Goal: Information Seeking & Learning: Learn about a topic

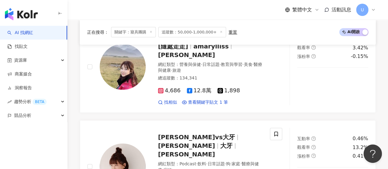
scroll to position [1017, 0]
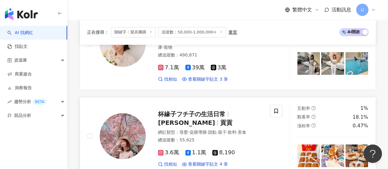
click at [212, 137] on div "總追蹤數 ： 55,625" at bounding box center [210, 140] width 105 height 6
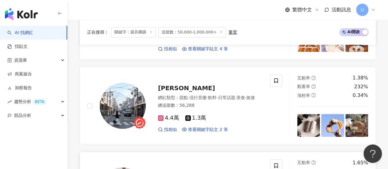
scroll to position [1170, 0]
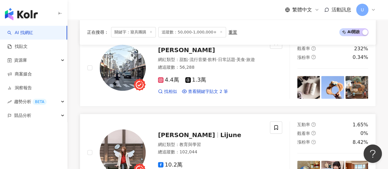
click at [192, 162] on div "10.2萬" at bounding box center [210, 165] width 105 height 7
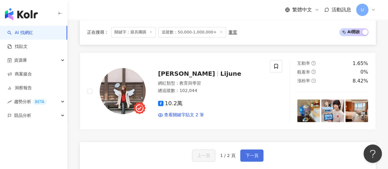
click at [251, 153] on span "下一頁" at bounding box center [252, 155] width 13 height 5
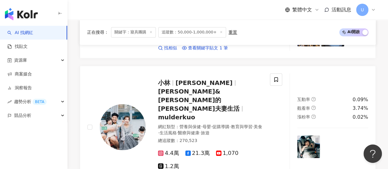
scroll to position [798, 0]
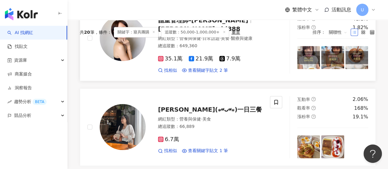
scroll to position [0, 0]
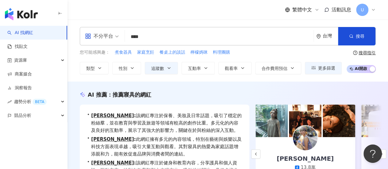
click at [139, 35] on input "****" at bounding box center [219, 37] width 184 height 12
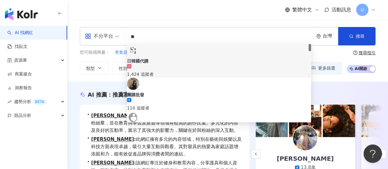
click at [90, 13] on div "繁體中文 活動訊息 U" at bounding box center [228, 10] width 296 height 20
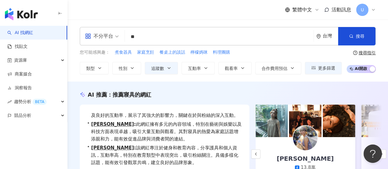
click at [157, 37] on input "**" at bounding box center [219, 37] width 184 height 12
click at [357, 40] on button "搜尋" at bounding box center [356, 36] width 37 height 18
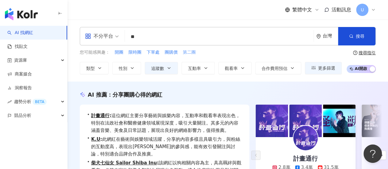
click at [188, 53] on span "第二團" at bounding box center [189, 52] width 13 height 6
type input "***"
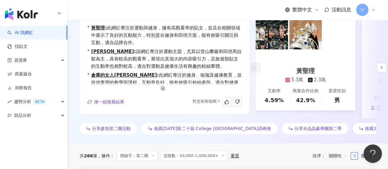
scroll to position [31, 0]
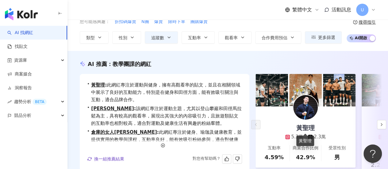
click at [306, 126] on div "黃聖理" at bounding box center [305, 128] width 31 height 9
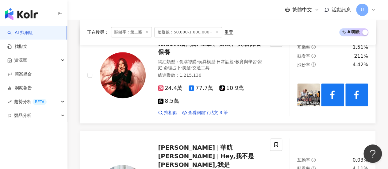
scroll to position [338, 0]
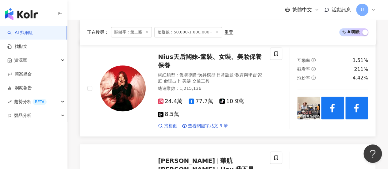
click at [256, 98] on div "24.4萬 77.7萬 tiktok-icon 10.9萬 8.5萬" at bounding box center [210, 108] width 105 height 20
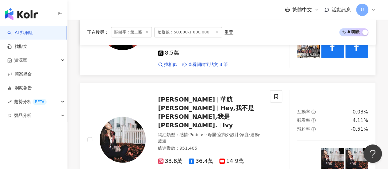
scroll to position [461, 0]
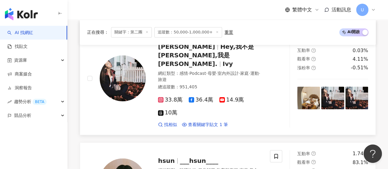
click at [255, 92] on div "33.8萬 36.4萬 14.9萬 10萬 找相似 查看關鍵字貼文 1 筆 2025/7/3 Carlyn 雲朵包現貨 第二團 ❤️‍🔥 只到明天7/4 ⚡️…" at bounding box center [210, 110] width 105 height 36
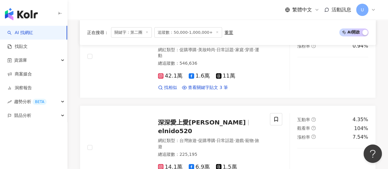
scroll to position [768, 0]
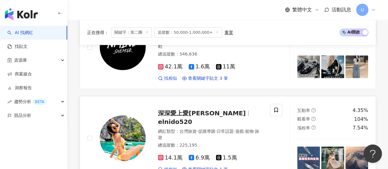
click at [252, 129] on div "網紅類型 ： 台灣旅遊 · 促購導購 · 日常話題 · 遊戲 · 寵物 · 旅遊 總追蹤數 ： 225,195" at bounding box center [210, 139] width 105 height 21
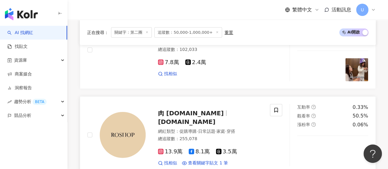
scroll to position [952, 0]
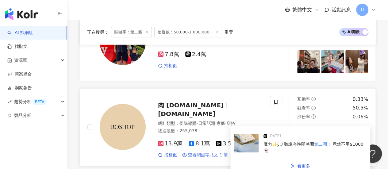
click at [214, 152] on span "查看關鍵字貼文 1 筆" at bounding box center [208, 155] width 40 height 6
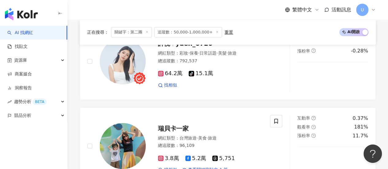
scroll to position [1197, 0]
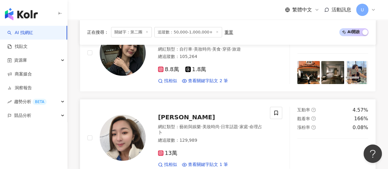
scroll to position [1237, 0]
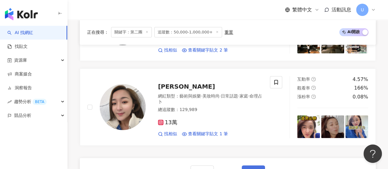
click at [253, 169] on span "下一頁" at bounding box center [253, 171] width 13 height 5
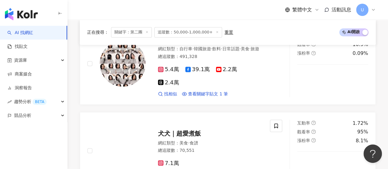
scroll to position [1239, 0]
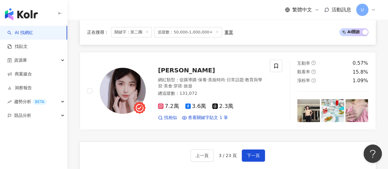
click at [221, 142] on div "上一頁 3 / 23 頁 下一頁 找不到網紅？ 回報建立" at bounding box center [228, 164] width 296 height 44
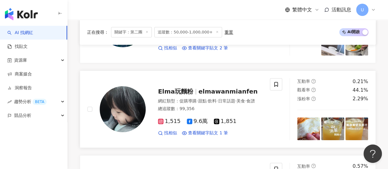
scroll to position [1208, 0]
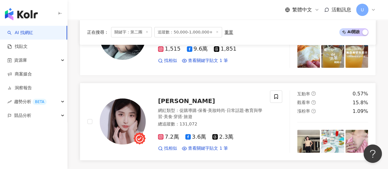
click at [225, 97] on div "彭彭 PON PON" at bounding box center [210, 101] width 105 height 9
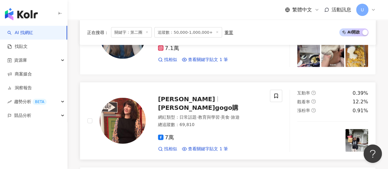
scroll to position [624, 0]
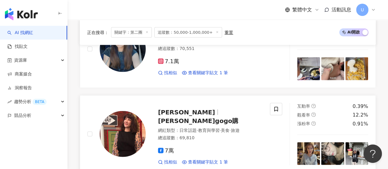
click at [244, 148] on div "7萬" at bounding box center [210, 151] width 105 height 7
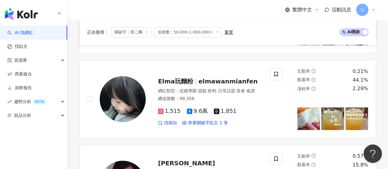
scroll to position [1213, 0]
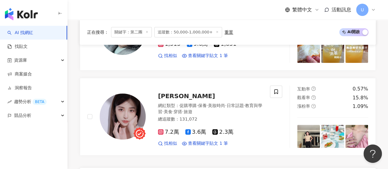
click at [252, 123] on div "總追蹤數 ： 131,072" at bounding box center [210, 119] width 105 height 6
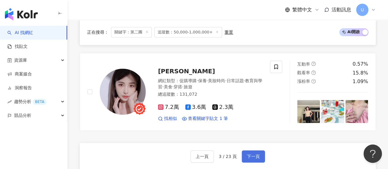
click at [252, 154] on span "下一頁" at bounding box center [253, 156] width 13 height 5
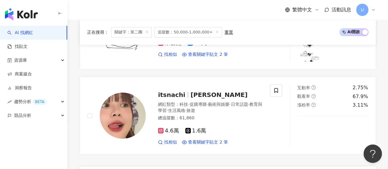
scroll to position [1133, 0]
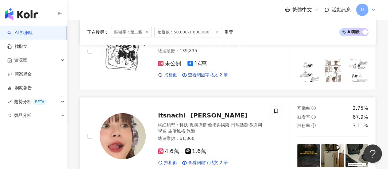
click at [240, 130] on div "網紅類型 ： 科技 · 促購導購 · 藝術與娛樂 · 日常話題 · 教育與學習 · 生活風格 · 旅遊 總追蹤數 ： 61,860" at bounding box center [210, 132] width 105 height 21
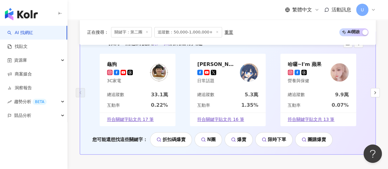
scroll to position [1256, 0]
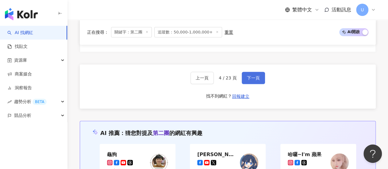
click at [252, 76] on span "下一頁" at bounding box center [253, 78] width 13 height 5
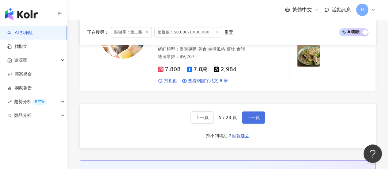
scroll to position [1273, 0]
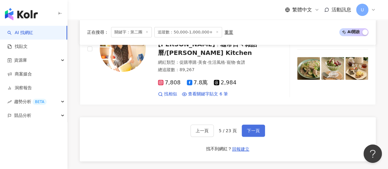
click at [254, 128] on span "下一頁" at bounding box center [253, 130] width 13 height 5
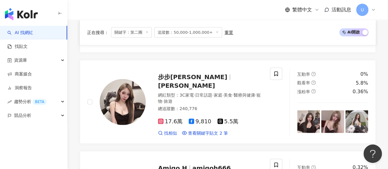
scroll to position [1261, 0]
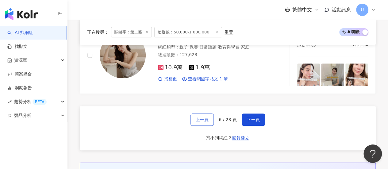
click at [203, 117] on span "上一頁" at bounding box center [202, 119] width 13 height 5
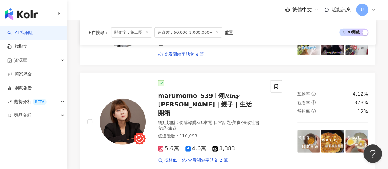
scroll to position [812, 0]
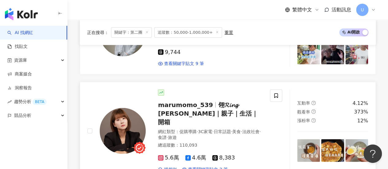
drag, startPoint x: 242, startPoint y: 117, endPoint x: 231, endPoint y: 89, distance: 29.9
click at [242, 150] on div "5.6萬 4.6萬 8,383 找相似 查看關鍵字貼文 2 筆" at bounding box center [210, 161] width 105 height 23
drag, startPoint x: 242, startPoint y: 157, endPoint x: 245, endPoint y: 116, distance: 41.6
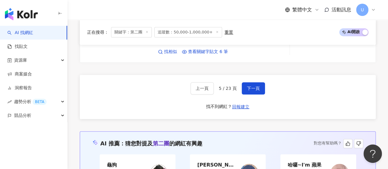
scroll to position [1254, 0]
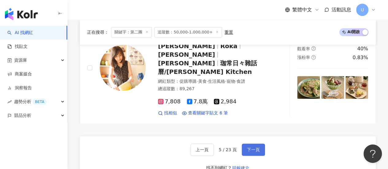
click at [257, 144] on button "下一頁" at bounding box center [253, 150] width 23 height 12
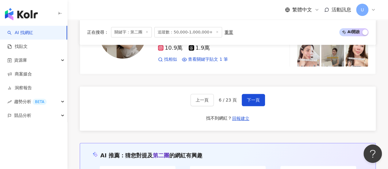
scroll to position [1242, 0]
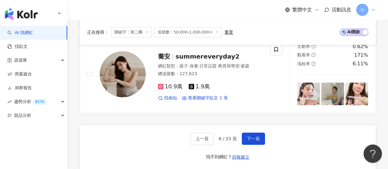
click at [247, 136] on span "下一頁" at bounding box center [253, 138] width 13 height 5
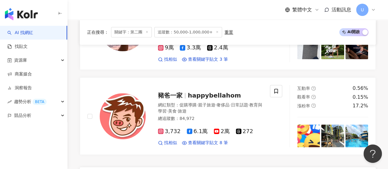
scroll to position [1216, 0]
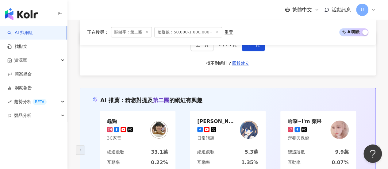
scroll to position [1287, 0]
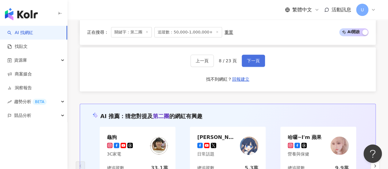
click at [247, 59] on span "下一頁" at bounding box center [253, 60] width 13 height 5
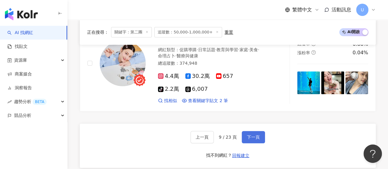
scroll to position [1260, 0]
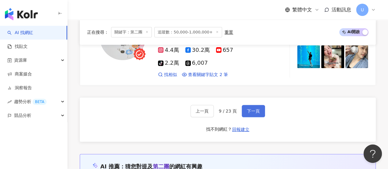
click at [255, 109] on span "下一頁" at bounding box center [253, 111] width 13 height 5
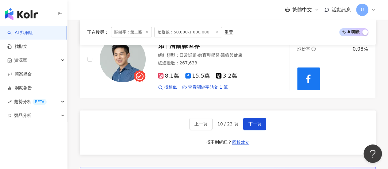
scroll to position [1219, 0]
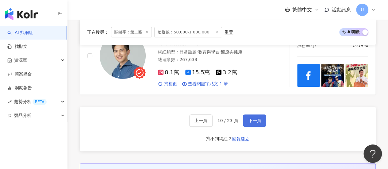
click at [259, 118] on span "下一頁" at bounding box center [254, 120] width 13 height 5
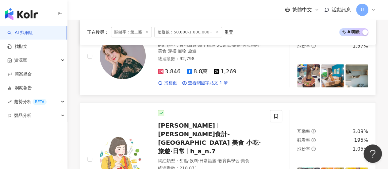
scroll to position [1197, 0]
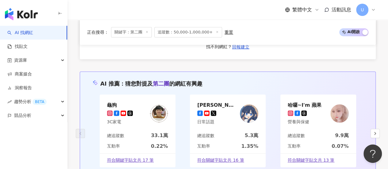
scroll to position [1240, 0]
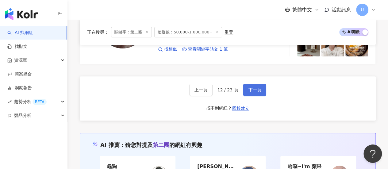
click at [255, 92] on span "下一頁" at bounding box center [254, 90] width 13 height 5
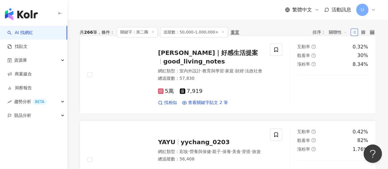
scroll to position [147, 0]
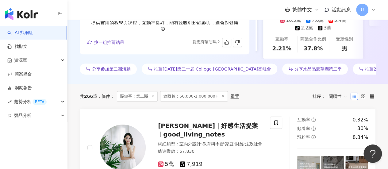
drag, startPoint x: 377, startPoint y: 30, endPoint x: 379, endPoint y: 2, distance: 28.3
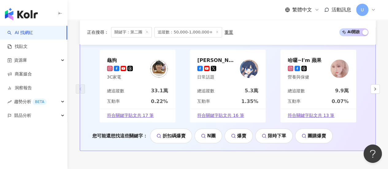
scroll to position [1253, 0]
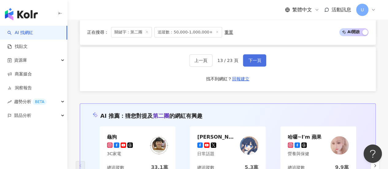
click at [253, 63] on span "下一頁" at bounding box center [254, 60] width 13 height 5
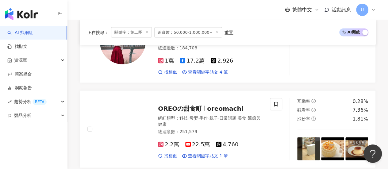
scroll to position [747, 0]
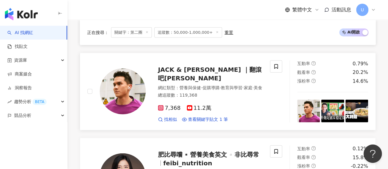
click at [235, 85] on div "網紅類型 ： 營養與保健 · 促購導購 · 教育與學習 · 家庭 · 美食 總追蹤數 ： 119,368" at bounding box center [210, 92] width 105 height 15
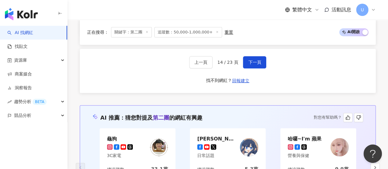
scroll to position [1239, 0]
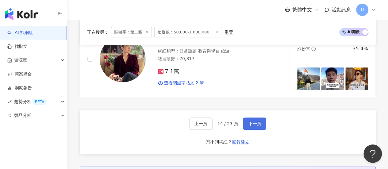
click at [247, 118] on button "下一頁" at bounding box center [254, 124] width 23 height 12
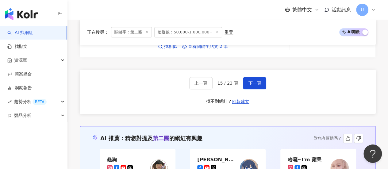
scroll to position [1255, 0]
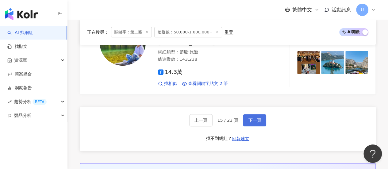
click at [255, 118] on span "下一頁" at bounding box center [254, 120] width 13 height 5
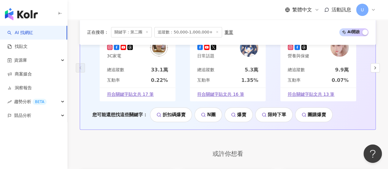
scroll to position [1271, 0]
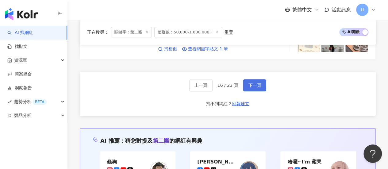
click at [248, 83] on span "下一頁" at bounding box center [254, 85] width 13 height 5
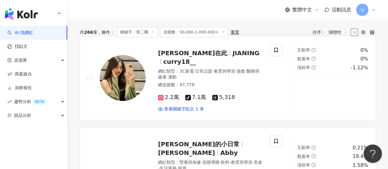
scroll to position [185, 0]
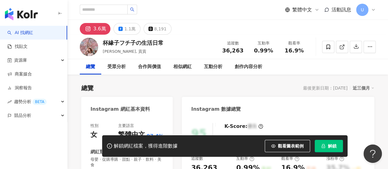
click at [133, 110] on div "Instagram 網紅基本資料" at bounding box center [121, 109] width 60 height 7
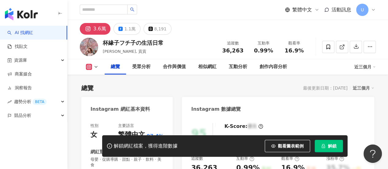
scroll to position [92, 0]
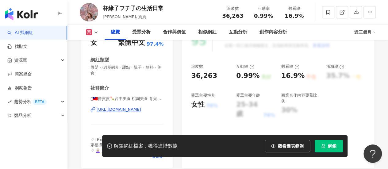
click at [131, 111] on div "https://www.instagram.com/september__5/" at bounding box center [119, 110] width 45 height 6
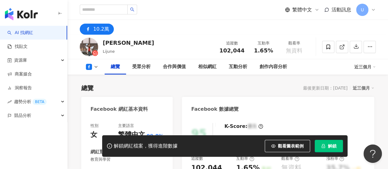
click at [132, 106] on div "Facebook 網紅基本資料" at bounding box center [119, 109] width 57 height 7
click at [133, 105] on div "Facebook 網紅基本資料" at bounding box center [119, 109] width 57 height 9
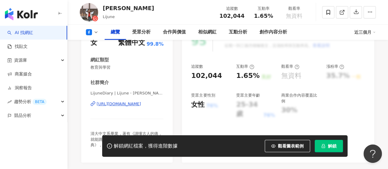
click at [132, 104] on div "https://www.facebook.com/236212733090055" at bounding box center [119, 104] width 45 height 6
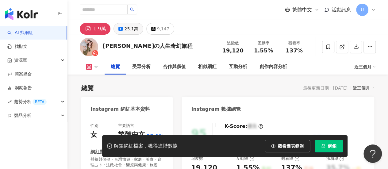
click at [130, 28] on div "25.1萬" at bounding box center [131, 29] width 14 height 9
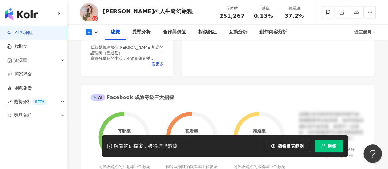
scroll to position [123, 0]
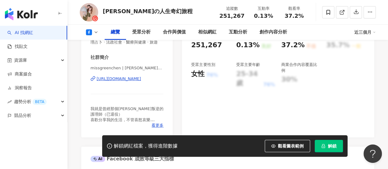
click at [133, 82] on div "https://www.facebook.com/830422077086406" at bounding box center [119, 79] width 45 height 6
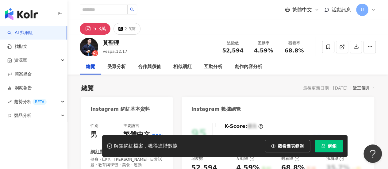
click at [137, 109] on div "Instagram 網紅基本資料" at bounding box center [121, 109] width 60 height 7
click at [136, 110] on div "Instagram 網紅基本資料" at bounding box center [121, 109] width 60 height 7
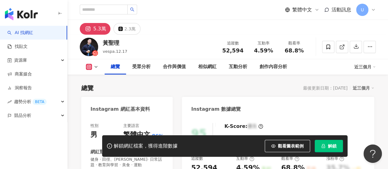
scroll to position [92, 0]
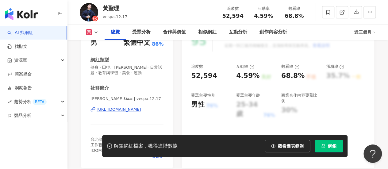
click at [132, 110] on div "https://www.instagram.com/vespa.12.17/" at bounding box center [119, 110] width 45 height 6
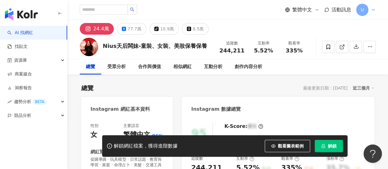
scroll to position [276, 0]
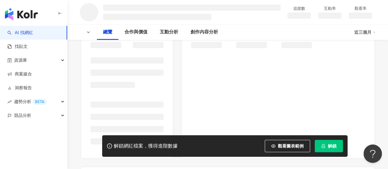
scroll to position [154, 0]
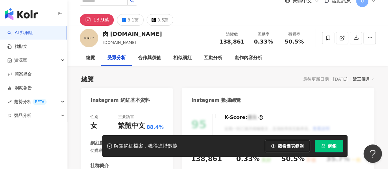
scroll to position [63, 0]
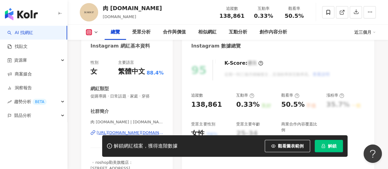
click at [130, 73] on div "繁體中文" at bounding box center [131, 72] width 27 height 10
click at [134, 74] on div "性別 女 主要語言 繁體中文 88.4% 網紅類型 促購導購 · 日常話題 · 家庭 · 穿搭 社群簡介 肉 roshop.tw | roshop.tw ht…" at bounding box center [127, 121] width 73 height 123
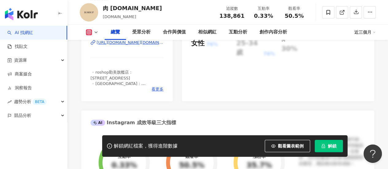
scroll to position [123, 0]
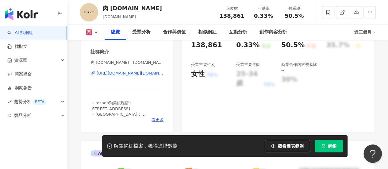
click at [138, 74] on div "https://www.instagram.com/roshop.tw/" at bounding box center [130, 74] width 67 height 6
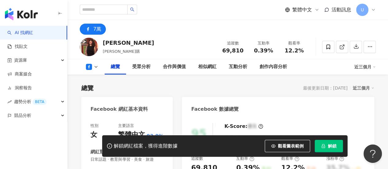
scroll to position [92, 0]
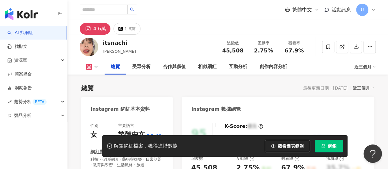
scroll to position [123, 0]
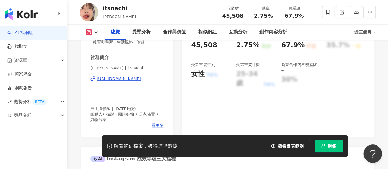
click at [131, 78] on div "https://www.instagram.com/itsnachi/" at bounding box center [119, 79] width 45 height 6
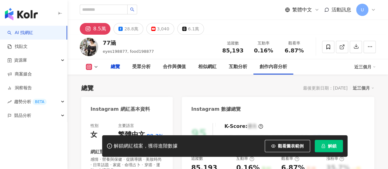
click at [130, 31] on div "28.8萬" at bounding box center [131, 29] width 14 height 9
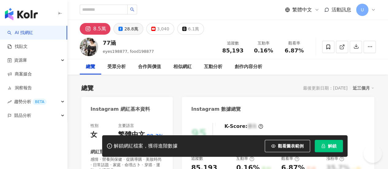
click at [130, 31] on div "28.8萬" at bounding box center [131, 29] width 14 height 9
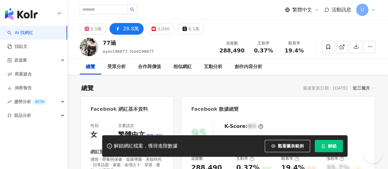
click at [142, 86] on div "總覽 最後更新日期：[DATE] 近三個月" at bounding box center [227, 88] width 293 height 9
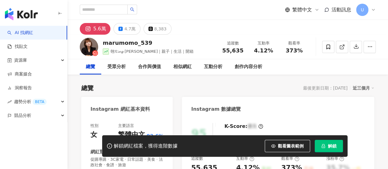
scroll to position [154, 0]
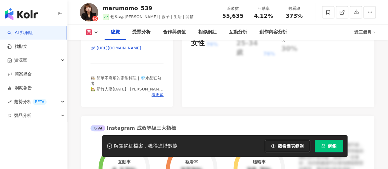
click at [141, 50] on div "https://www.instagram.com/ling_0539/" at bounding box center [119, 48] width 45 height 6
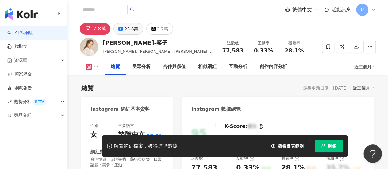
click at [124, 32] on div "23.8萬" at bounding box center [131, 29] width 14 height 9
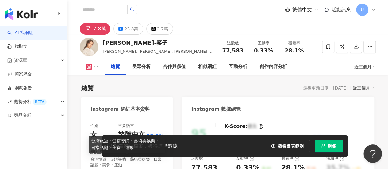
click at [130, 109] on div "Instagram 網紅基本資料" at bounding box center [121, 109] width 60 height 7
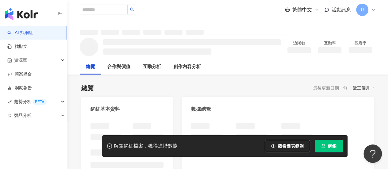
click at [238, 88] on div "總覽 最後更新日期：無 近三個月" at bounding box center [227, 88] width 293 height 9
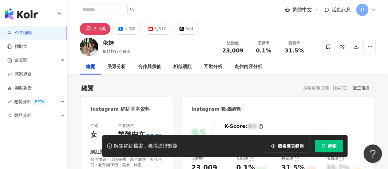
drag, startPoint x: 238, startPoint y: 85, endPoint x: 150, endPoint y: 83, distance: 88.4
click at [145, 88] on div "總覽 最後更新日期：2025/8/13 近三個月" at bounding box center [227, 88] width 293 height 9
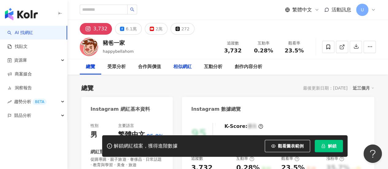
click at [129, 29] on div "6.1萬" at bounding box center [131, 29] width 11 height 9
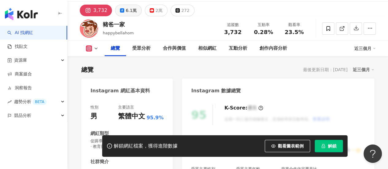
click at [132, 15] on div "6.1萬" at bounding box center [131, 10] width 11 height 9
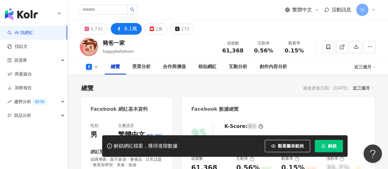
scroll to position [61, 0]
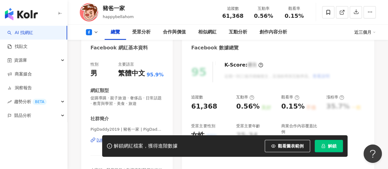
click at [131, 78] on div "性別 男 主要語言 繁體中文 95.9% 網紅類型 促購導購 · 親子旅遊 · 奢侈品 · 日常話題 · 教育與學習 · 美食 · 旅遊 社群簡介 PigDa…" at bounding box center [127, 126] width 73 height 128
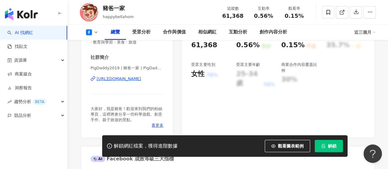
click at [133, 81] on div "https://www.facebook.com/107744634087349" at bounding box center [119, 79] width 45 height 6
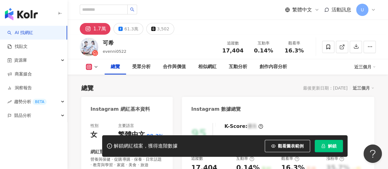
click at [122, 59] on div "總覽" at bounding box center [115, 66] width 21 height 15
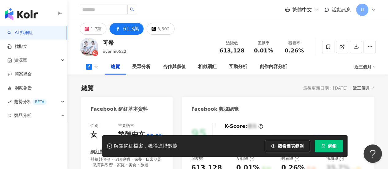
scroll to position [123, 0]
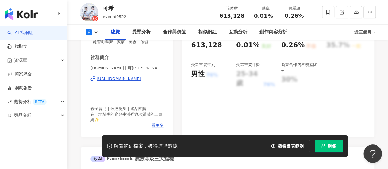
click at [136, 82] on div "https://www.facebook.com/179974072086902" at bounding box center [119, 79] width 45 height 6
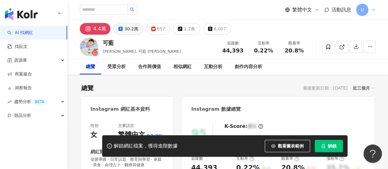
click at [124, 30] on div "30.2萬" at bounding box center [131, 29] width 14 height 9
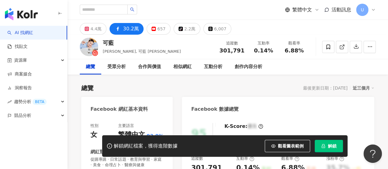
click at [130, 111] on div "Facebook 網紅基本資料" at bounding box center [119, 109] width 57 height 7
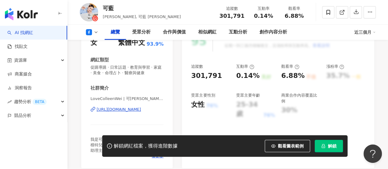
click at [128, 109] on div "[URL][DOMAIN_NAME]" at bounding box center [119, 110] width 45 height 6
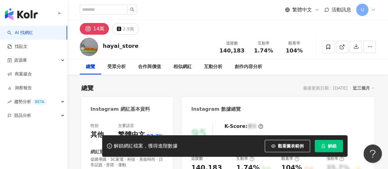
click at [138, 111] on div "Instagram 網紅基本資料" at bounding box center [121, 109] width 60 height 7
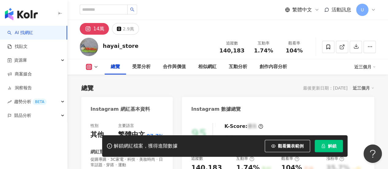
scroll to position [92, 0]
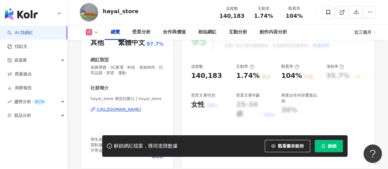
click at [138, 110] on div "https://www.instagram.com/hayai_store/" at bounding box center [119, 110] width 45 height 6
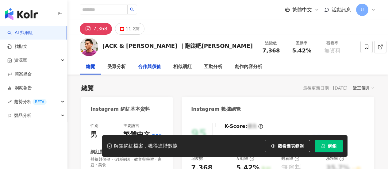
click at [128, 28] on div "11.2萬" at bounding box center [133, 29] width 14 height 9
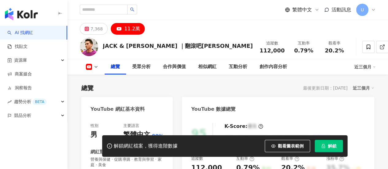
scroll to position [154, 0]
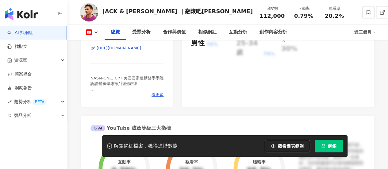
click at [136, 49] on div "https://www.youtube.com/channel/UChz7Z-eGE3kn1BFuwc2b-tQ" at bounding box center [119, 48] width 45 height 6
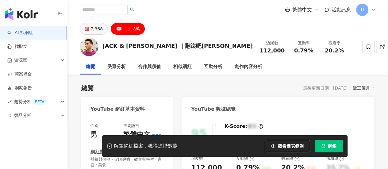
scroll to position [0, 0]
click at [100, 30] on div "7,368" at bounding box center [97, 29] width 12 height 9
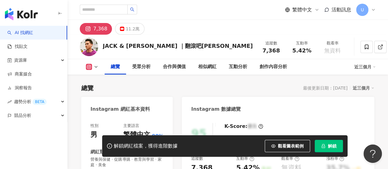
scroll to position [123, 0]
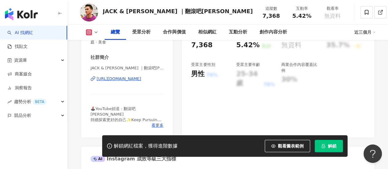
click at [133, 79] on div "https://www.instagram.com/itsjackandchloe/" at bounding box center [119, 79] width 45 height 6
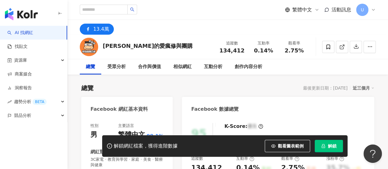
click at [143, 111] on div "Facebook 網紅基本資料" at bounding box center [119, 109] width 57 height 7
click at [135, 110] on div "Facebook 網紅基本資料" at bounding box center [119, 109] width 57 height 7
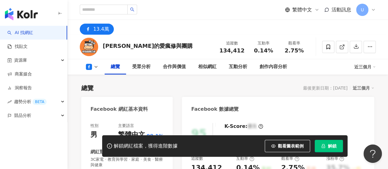
scroll to position [92, 0]
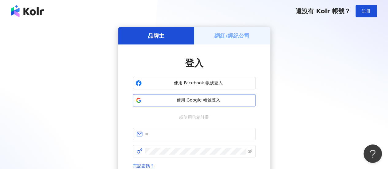
click at [202, 99] on span "使用 Google 帳號登入" at bounding box center [198, 100] width 109 height 6
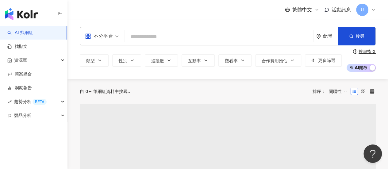
click at [151, 39] on input "search" at bounding box center [219, 37] width 184 height 12
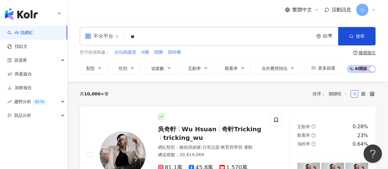
type input "*"
click at [161, 37] on input "search" at bounding box center [219, 37] width 184 height 12
type input "***"
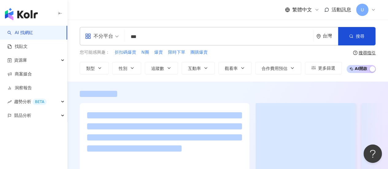
drag, startPoint x: 163, startPoint y: 87, endPoint x: 166, endPoint y: 78, distance: 9.0
click at [164, 86] on div at bounding box center [228, 142] width 321 height 120
click at [167, 69] on icon "button" at bounding box center [169, 68] width 5 height 5
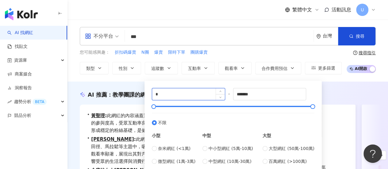
click at [211, 93] on input "*" at bounding box center [188, 94] width 73 height 12
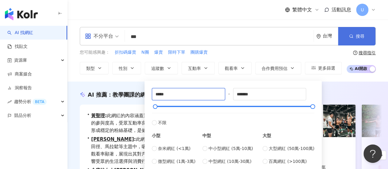
type input "*****"
click at [351, 42] on button "搜尋" at bounding box center [356, 36] width 37 height 18
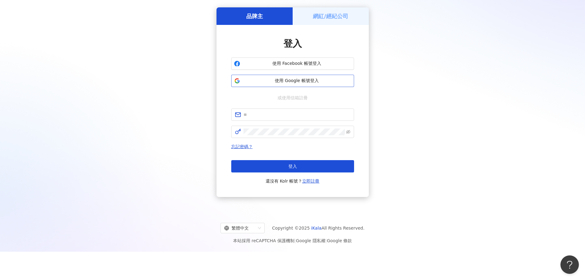
click at [289, 82] on span "使用 Google 帳號登入" at bounding box center [297, 81] width 109 height 6
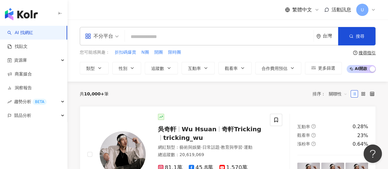
click at [149, 38] on input "search" at bounding box center [219, 37] width 184 height 12
click at [173, 38] on input "search" at bounding box center [219, 37] width 184 height 12
click at [173, 51] on span "限時團" at bounding box center [174, 52] width 13 height 6
type input "***"
click at [171, 69] on div "AI 找網紅 找貼文 資源庫 商案媒合 洞察報告 趨勢分析 BETA 競品分析 繁體中文 活動訊息 U 不分平台 *** 台灣 搜尋 您可能感興趣： 折扣碼爆…" at bounding box center [194, 84] width 388 height 169
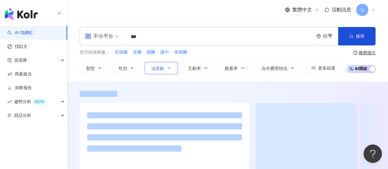
click at [168, 71] on button "追蹤數" at bounding box center [161, 68] width 33 height 12
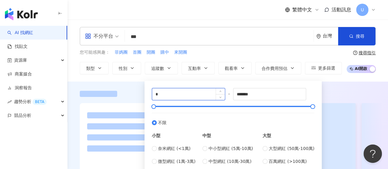
click at [178, 96] on input "*" at bounding box center [188, 94] width 73 height 12
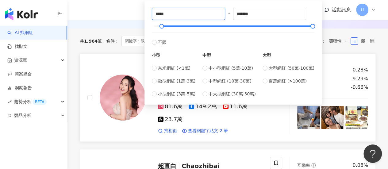
scroll to position [92, 0]
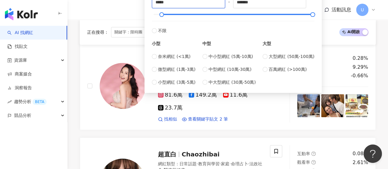
type input "*****"
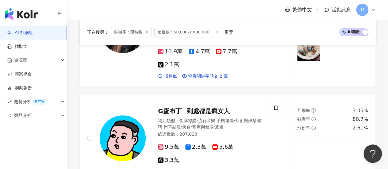
scroll to position [1259, 0]
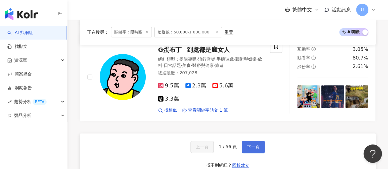
click at [259, 141] on button "下一頁" at bounding box center [253, 147] width 23 height 12
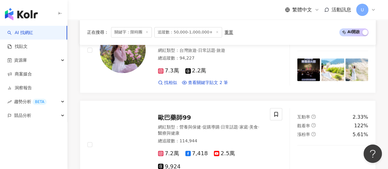
scroll to position [533, 0]
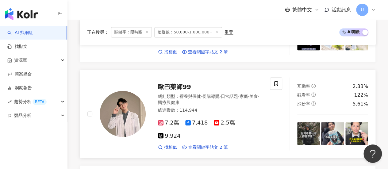
click at [211, 94] on div "網紅類型 ： 營養與保健 · 促購導購 · 日常話題 · 家庭 · 美食 · 醫療與健康" at bounding box center [210, 99] width 105 height 12
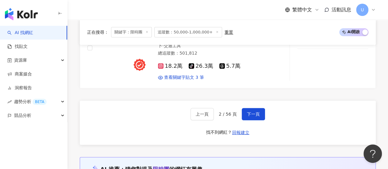
scroll to position [1270, 0]
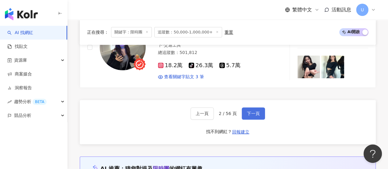
click at [251, 107] on button "下一頁" at bounding box center [253, 113] width 23 height 12
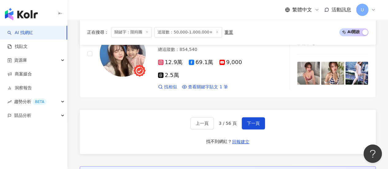
scroll to position [1287, 0]
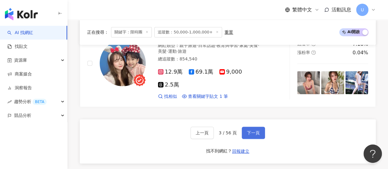
click at [252, 127] on button "下一頁" at bounding box center [253, 133] width 23 height 12
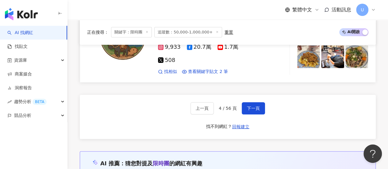
scroll to position [1170, 0]
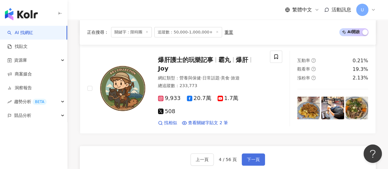
click at [247, 157] on span "下一頁" at bounding box center [253, 159] width 13 height 5
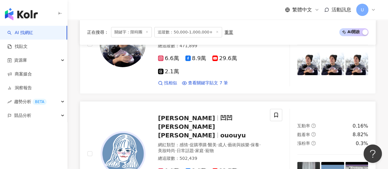
scroll to position [1096, 0]
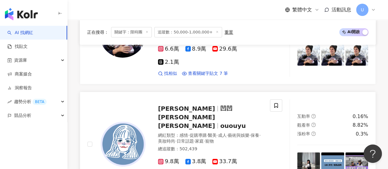
drag, startPoint x: 238, startPoint y: 122, endPoint x: 236, endPoint y: 126, distance: 3.9
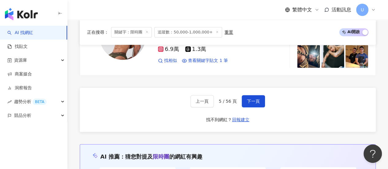
scroll to position [1249, 0]
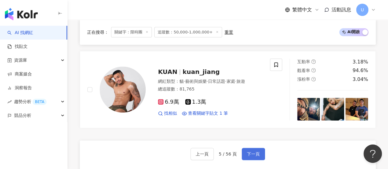
click at [248, 148] on button "下一頁" at bounding box center [253, 154] width 23 height 12
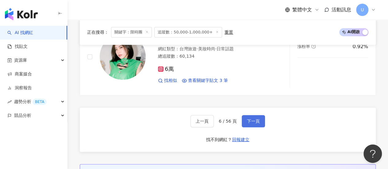
scroll to position [1246, 0]
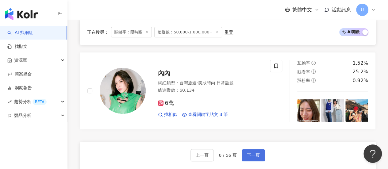
click at [252, 153] on span "下一頁" at bounding box center [253, 155] width 13 height 5
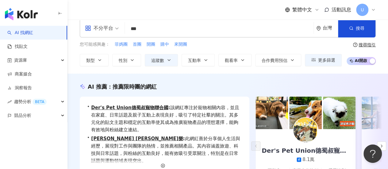
scroll to position [0, 0]
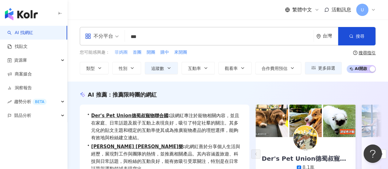
click at [126, 54] on span "菲媽團" at bounding box center [121, 52] width 13 height 6
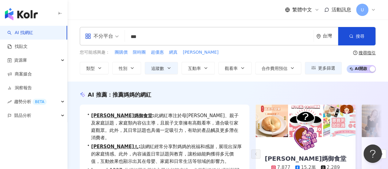
click at [140, 36] on input "***" at bounding box center [219, 37] width 184 height 12
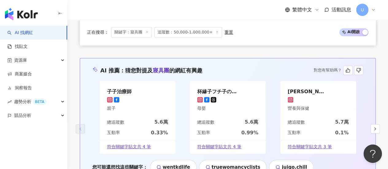
scroll to position [1290, 0]
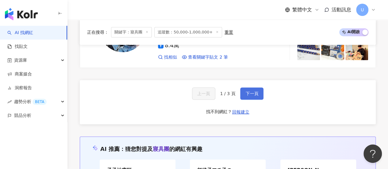
click at [251, 91] on span "下一頁" at bounding box center [252, 93] width 13 height 5
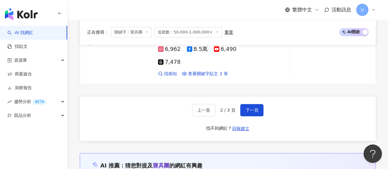
scroll to position [1259, 0]
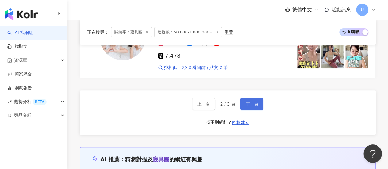
click at [257, 102] on span "下一頁" at bounding box center [252, 104] width 13 height 5
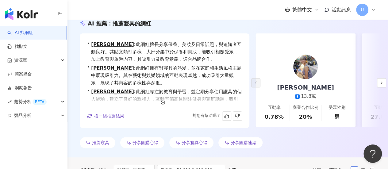
scroll to position [10, 0]
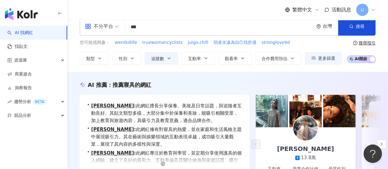
click at [170, 27] on input "***" at bounding box center [219, 27] width 184 height 12
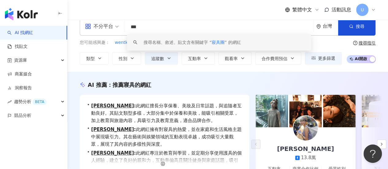
click at [142, 28] on input "***" at bounding box center [219, 27] width 184 height 12
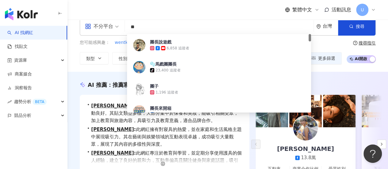
type input "*"
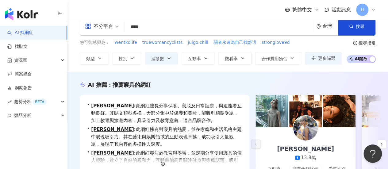
type input "****"
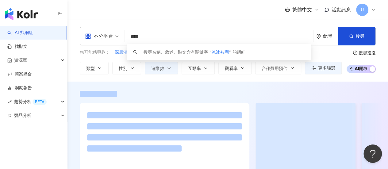
click at [153, 10] on div "繁體中文 活動訊息 U" at bounding box center [228, 10] width 296 height 20
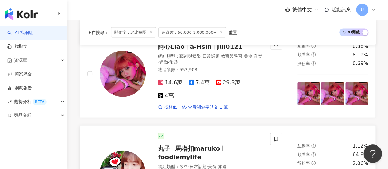
scroll to position [706, 0]
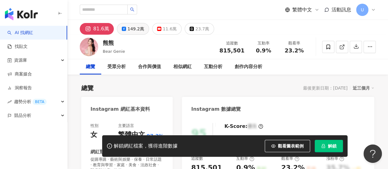
click at [129, 29] on div "149.2萬" at bounding box center [136, 29] width 17 height 9
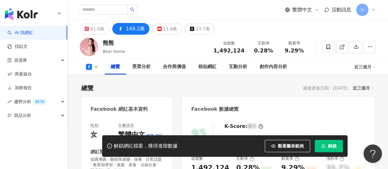
scroll to position [92, 0]
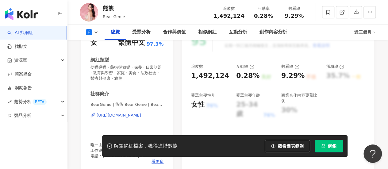
click at [133, 118] on div "https://www.facebook.com/408302015904424" at bounding box center [119, 116] width 45 height 6
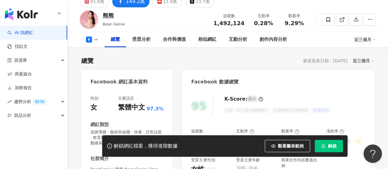
scroll to position [0, 0]
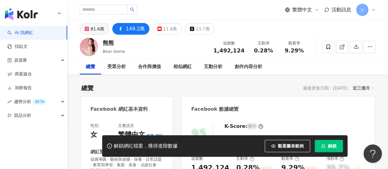
click at [98, 32] on div "81.6萬" at bounding box center [98, 29] width 14 height 9
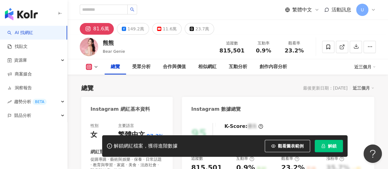
scroll to position [92, 0]
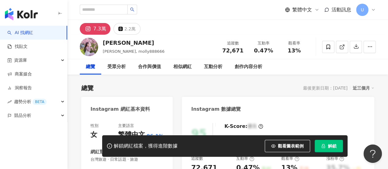
scroll to position [61, 0]
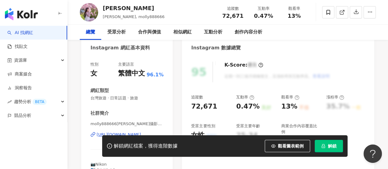
click at [134, 132] on div "[URL][DOMAIN_NAME]" at bounding box center [119, 135] width 45 height 6
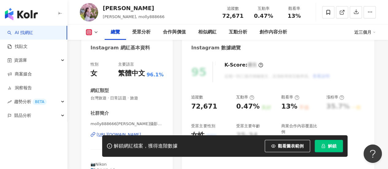
scroll to position [92, 0]
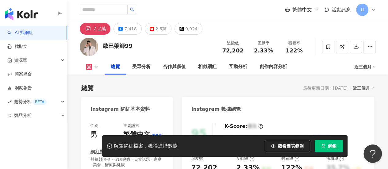
scroll to position [123, 0]
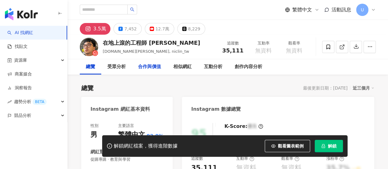
click at [150, 29] on rect at bounding box center [152, 29] width 4 height 2
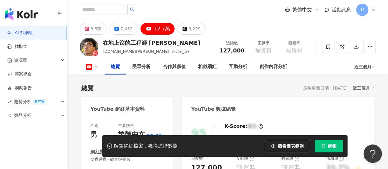
scroll to position [123, 0]
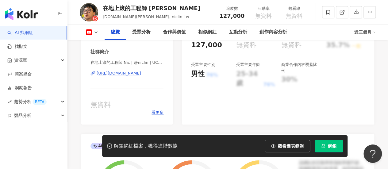
click at [138, 75] on div "[URL][DOMAIN_NAME]" at bounding box center [119, 74] width 45 height 6
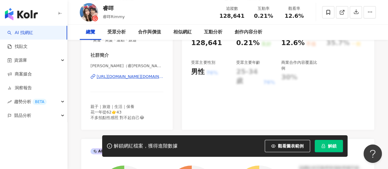
scroll to position [154, 0]
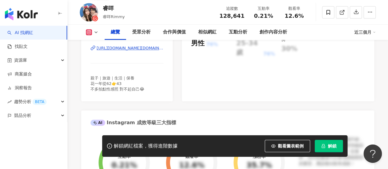
click at [138, 50] on div "[URL][DOMAIN_NAME][DOMAIN_NAME]" at bounding box center [130, 48] width 67 height 6
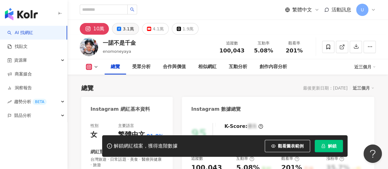
click at [124, 33] on button "3.1萬" at bounding box center [125, 29] width 27 height 12
click at [97, 33] on button "10萬" at bounding box center [94, 29] width 29 height 12
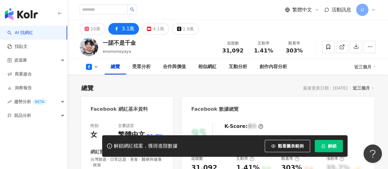
click at [92, 29] on button "10萬" at bounding box center [92, 29] width 25 height 12
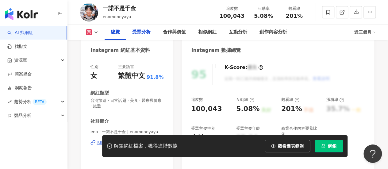
scroll to position [92, 0]
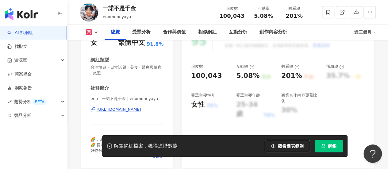
click at [141, 110] on div "https://www.instagram.com/enomoneyaya/" at bounding box center [119, 110] width 45 height 6
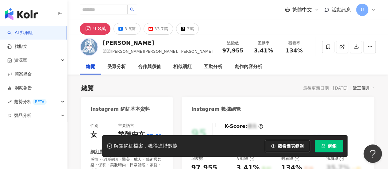
scroll to position [92, 0]
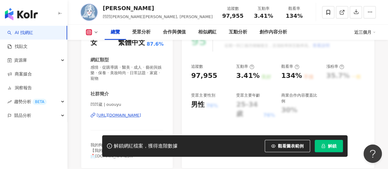
click at [135, 114] on div "https://www.instagram.com/ououyu/" at bounding box center [119, 116] width 45 height 6
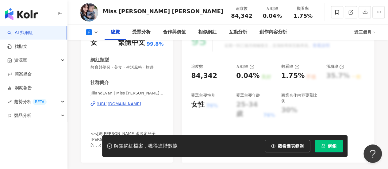
click at [141, 105] on div "https://www.facebook.com/327655860620661" at bounding box center [119, 104] width 45 height 6
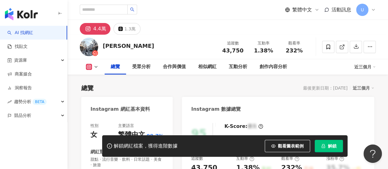
scroll to position [92, 0]
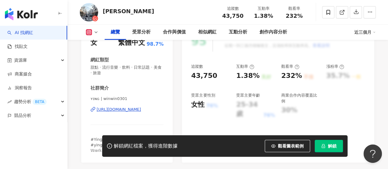
click at [136, 110] on div "https://www.instagram.com/winwin0301/" at bounding box center [119, 110] width 45 height 6
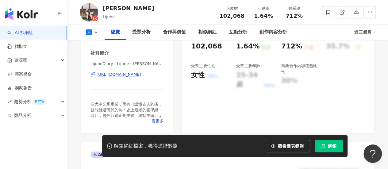
scroll to position [123, 0]
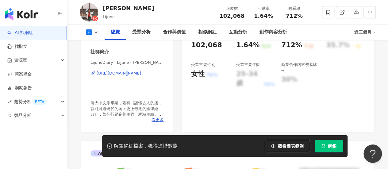
click at [121, 72] on div "LijuneDiary | Lijune・[PERSON_NAME] | LijuneDiary [URL][DOMAIN_NAME]" at bounding box center [127, 78] width 73 height 36
click at [120, 72] on div "[URL][DOMAIN_NAME]" at bounding box center [119, 74] width 45 height 6
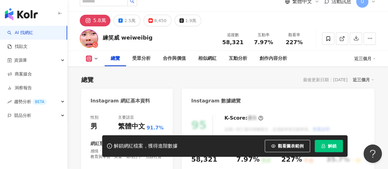
scroll to position [92, 0]
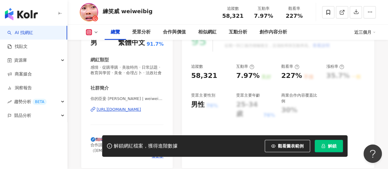
click at [135, 112] on div "https://www.instagram.com/weiweibig/" at bounding box center [119, 110] width 45 height 6
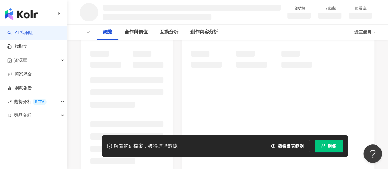
scroll to position [31, 0]
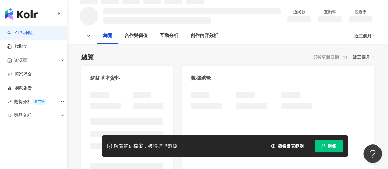
click at [131, 92] on div at bounding box center [127, 151] width 73 height 118
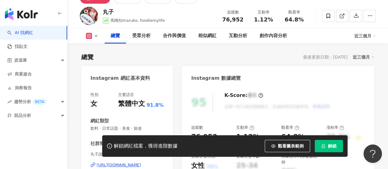
click at [140, 162] on div "[URL][DOMAIN_NAME]" at bounding box center [119, 165] width 45 height 6
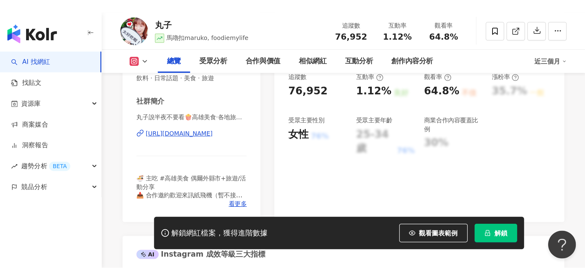
scroll to position [116, 0]
